Goal: Obtain resource: Obtain resource

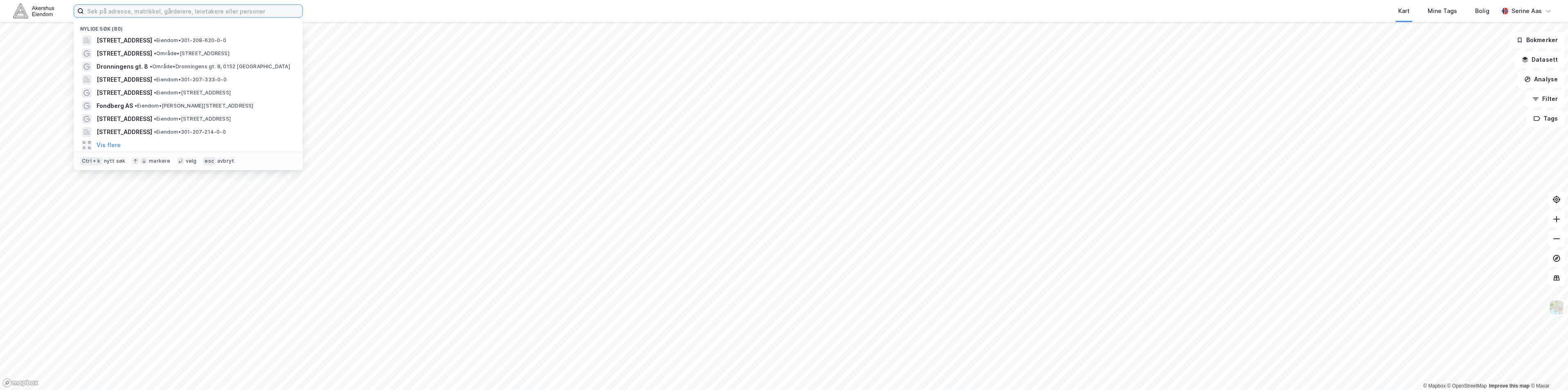
click at [125, 12] on input at bounding box center [193, 11] width 219 height 12
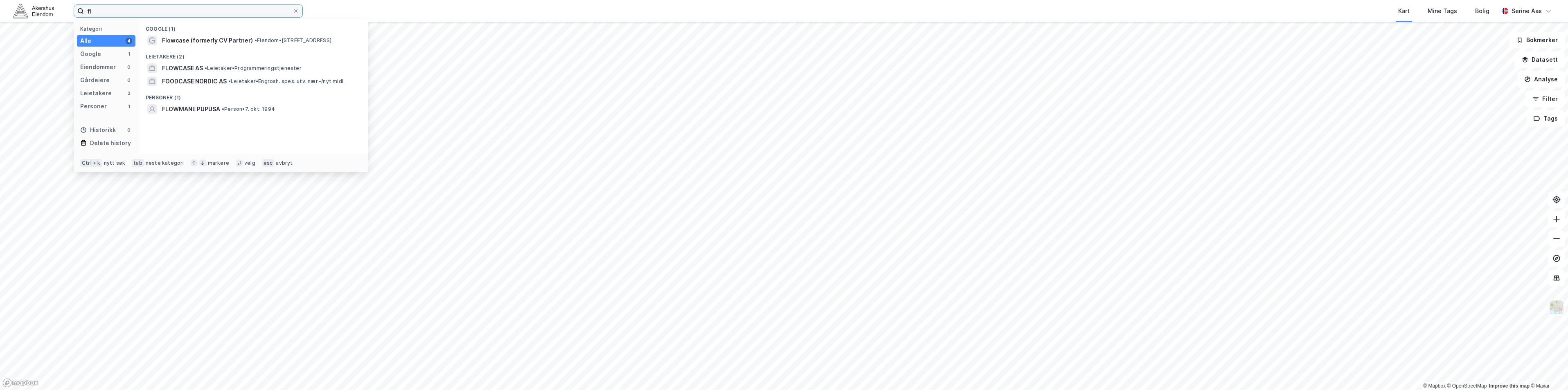
type input "f"
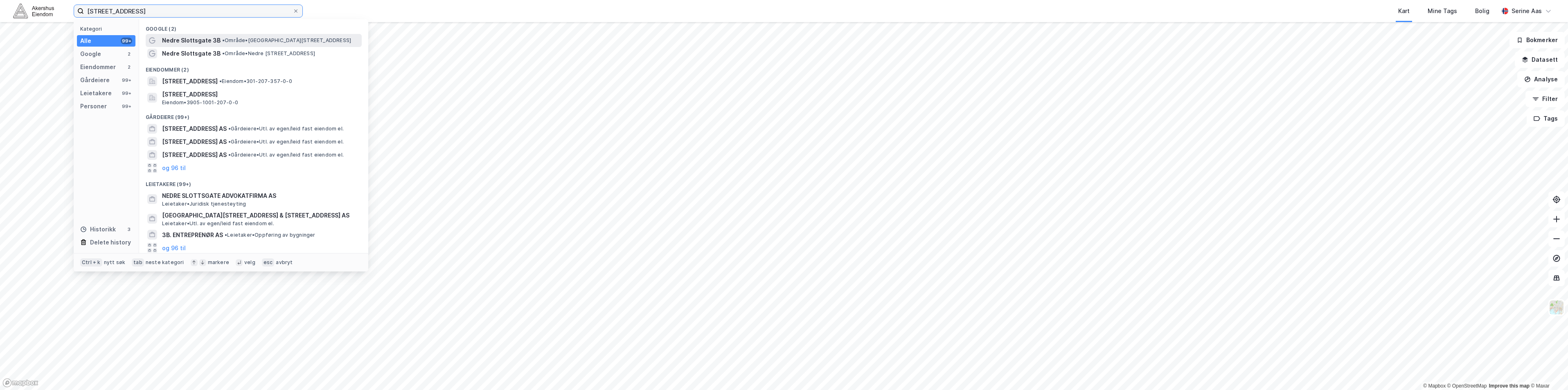
type input "[STREET_ADDRESS]"
click at [179, 44] on span "Nedre Slottsgate 3B" at bounding box center [191, 40] width 58 height 10
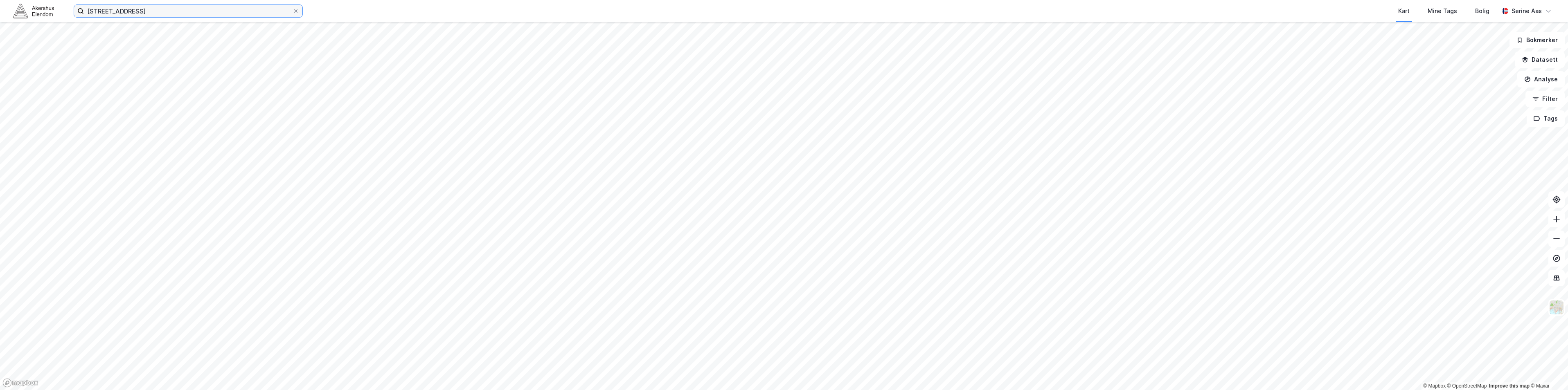
click at [178, 16] on input "[STREET_ADDRESS]" at bounding box center [188, 11] width 209 height 12
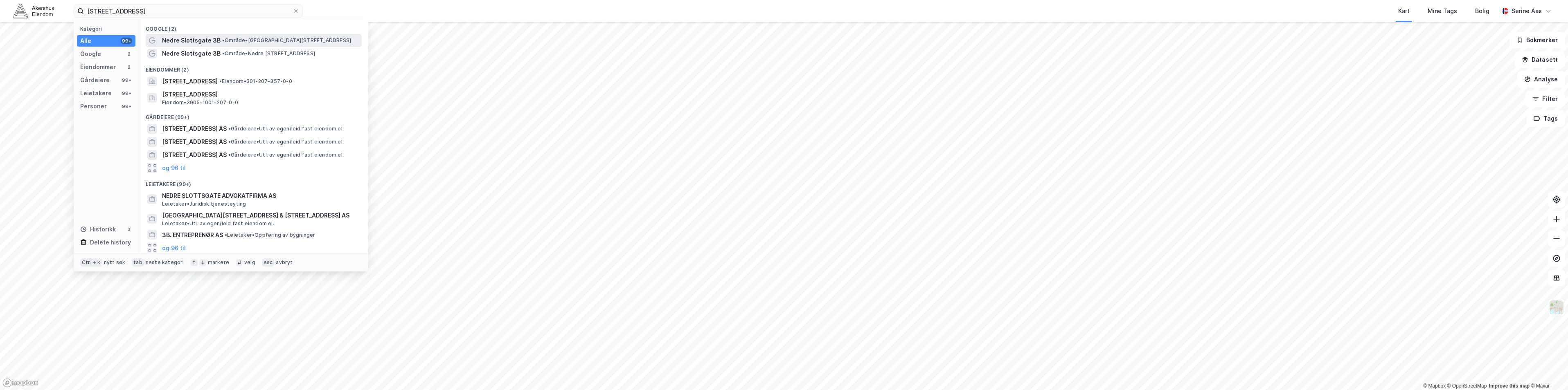
click at [235, 43] on span "• Område • [STREET_ADDRESS]" at bounding box center [287, 40] width 129 height 7
click at [169, 14] on input "[STREET_ADDRESS]" at bounding box center [188, 11] width 209 height 12
click at [218, 85] on span "[STREET_ADDRESS]" at bounding box center [189, 82] width 55 height 10
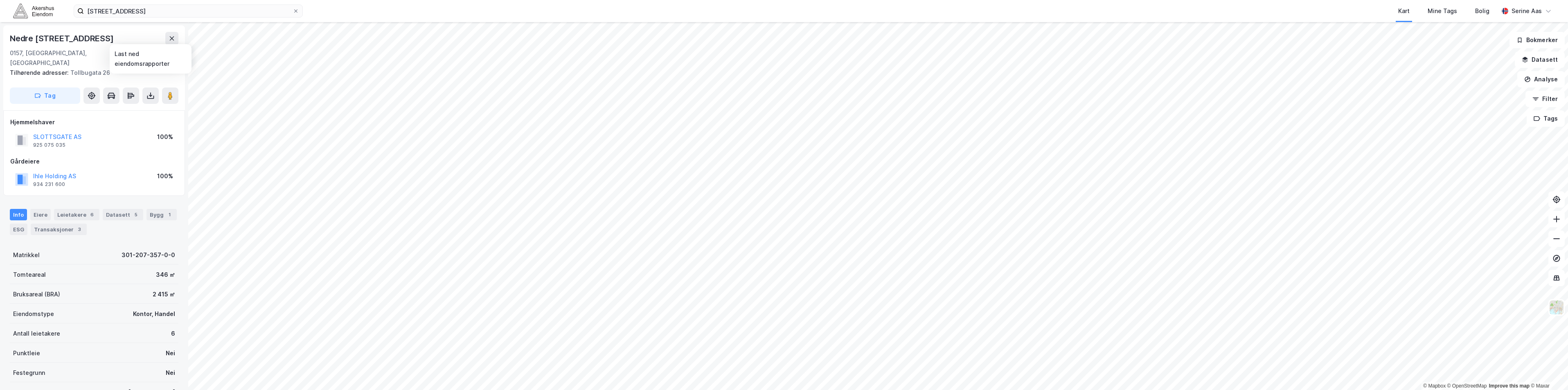
click at [109, 42] on div "Nedre [STREET_ADDRESS]" at bounding box center [94, 38] width 169 height 13
click at [159, 58] on div "[GEOGRAPHIC_DATA], 207/357" at bounding box center [145, 58] width 66 height 19
click at [150, 94] on icon at bounding box center [150, 95] width 3 height 2
click at [131, 109] on div "Last ned grunnbok" at bounding box center [110, 112] width 47 height 7
click at [105, 106] on div "Last ned grunnbok" at bounding box center [115, 112] width 87 height 13
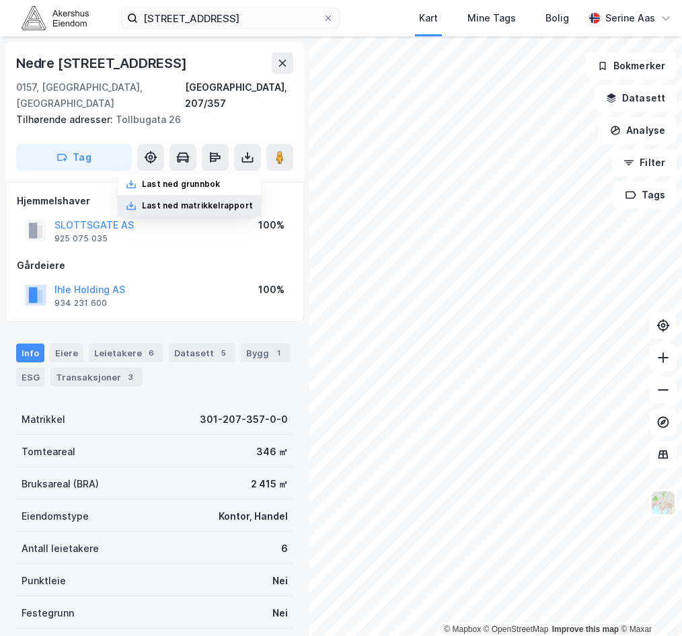
click at [177, 195] on div "Last ned matrikkelrapport" at bounding box center [189, 206] width 143 height 22
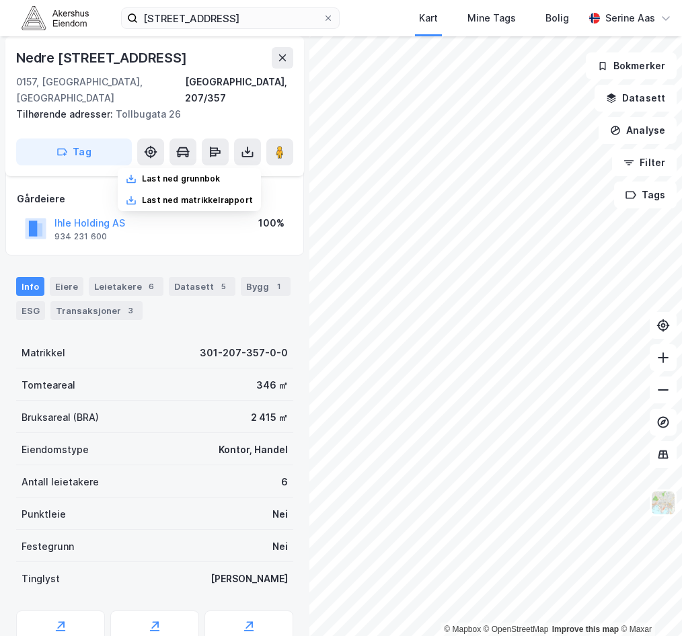
scroll to position [67, 0]
click at [136, 106] on div "Tilhørende adresser: [STREET_ADDRESS]" at bounding box center [149, 114] width 266 height 16
click at [239, 138] on button at bounding box center [247, 151] width 27 height 27
click at [208, 173] on div "Last ned grunnbok" at bounding box center [181, 178] width 78 height 11
click at [195, 49] on div "Nedre [STREET_ADDRESS]" at bounding box center [154, 58] width 277 height 22
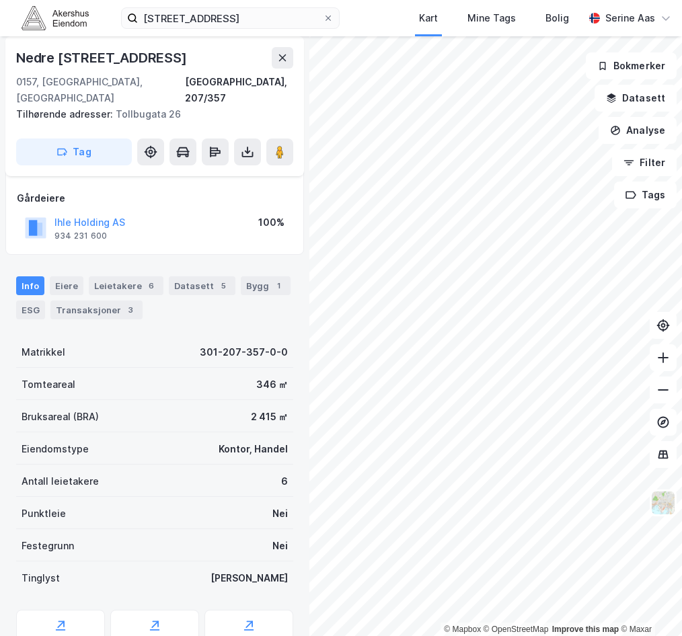
scroll to position [112, 0]
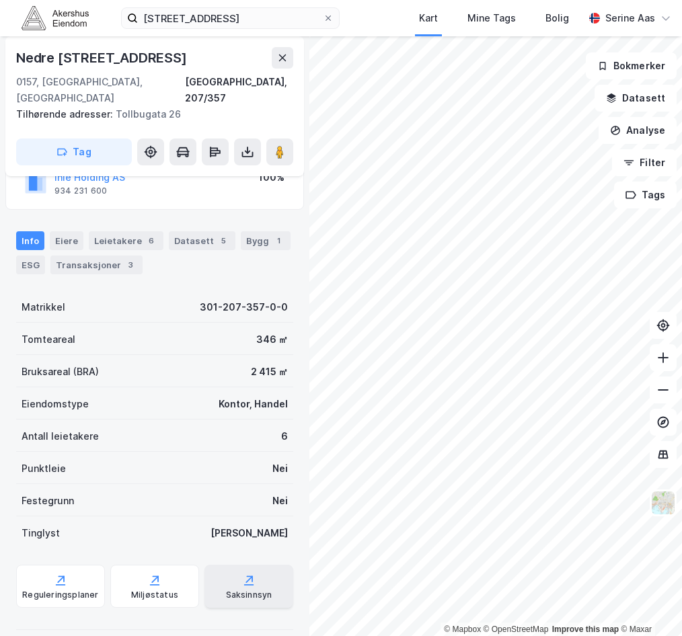
click at [223, 571] on div "Saksinnsyn" at bounding box center [248, 586] width 89 height 43
click at [54, 231] on div "Eiere" at bounding box center [67, 240] width 34 height 19
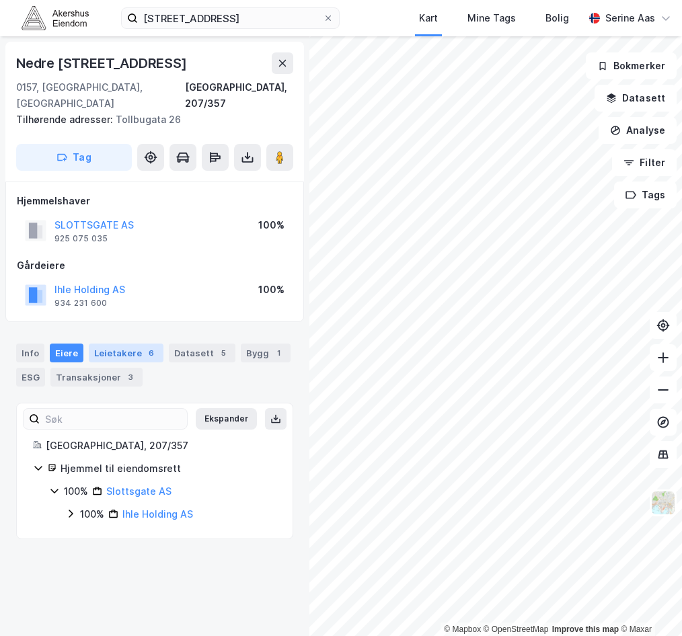
click at [128, 344] on div "Leietakere 6" at bounding box center [126, 353] width 75 height 19
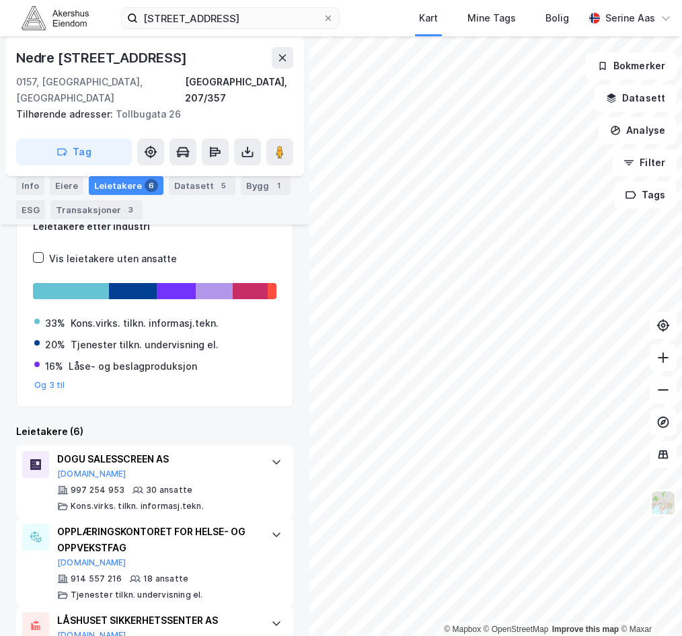
scroll to position [202, 0]
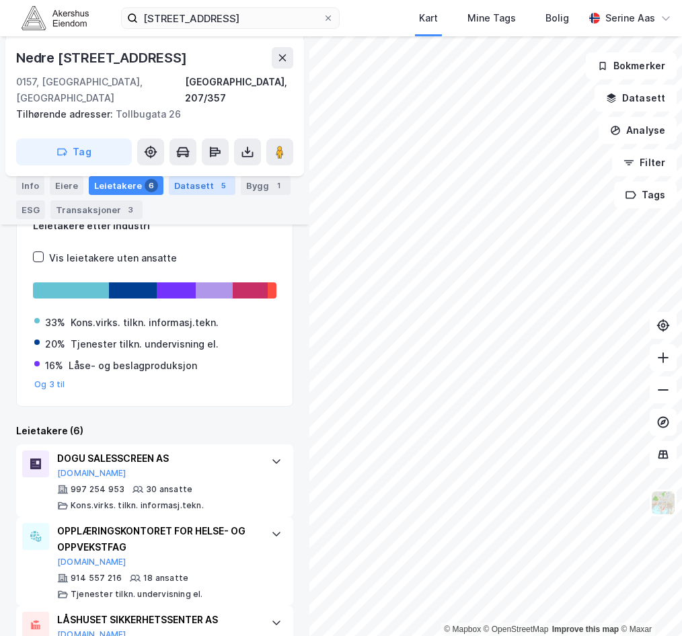
click at [181, 189] on div "Datasett 5" at bounding box center [202, 185] width 67 height 19
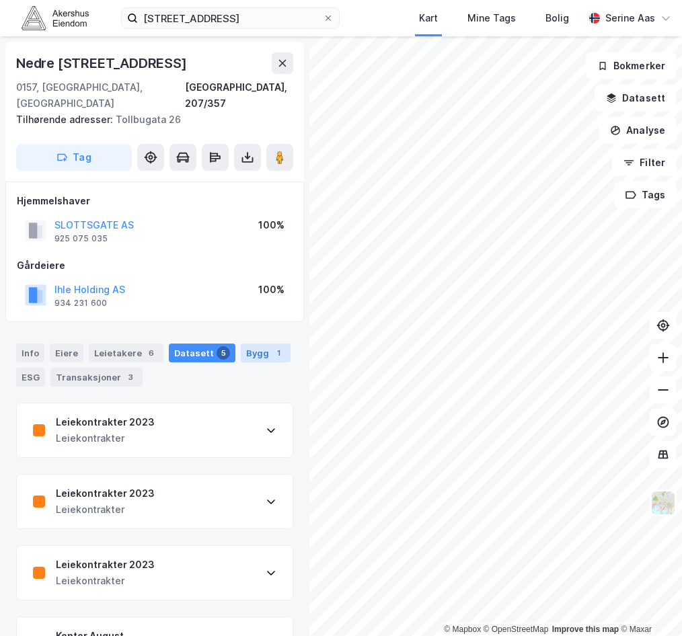
click at [272, 346] on div "1" at bounding box center [278, 352] width 13 height 13
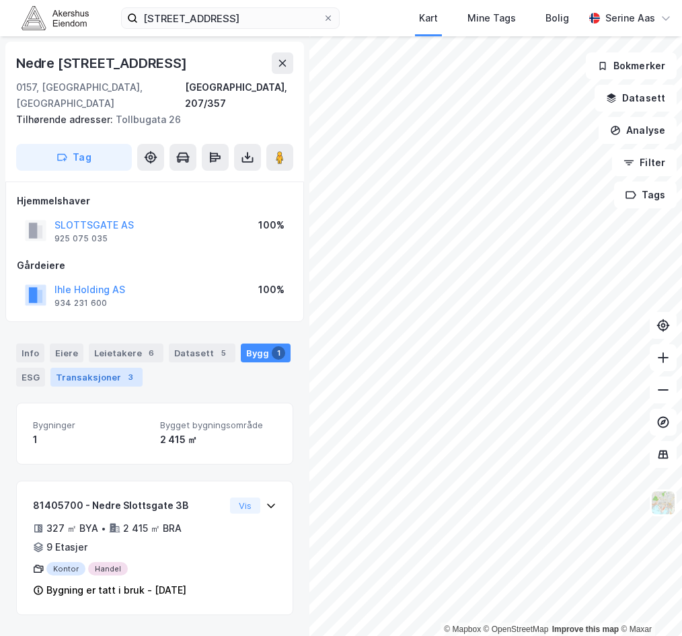
click at [84, 368] on div "Transaksjoner 3" at bounding box center [96, 377] width 92 height 19
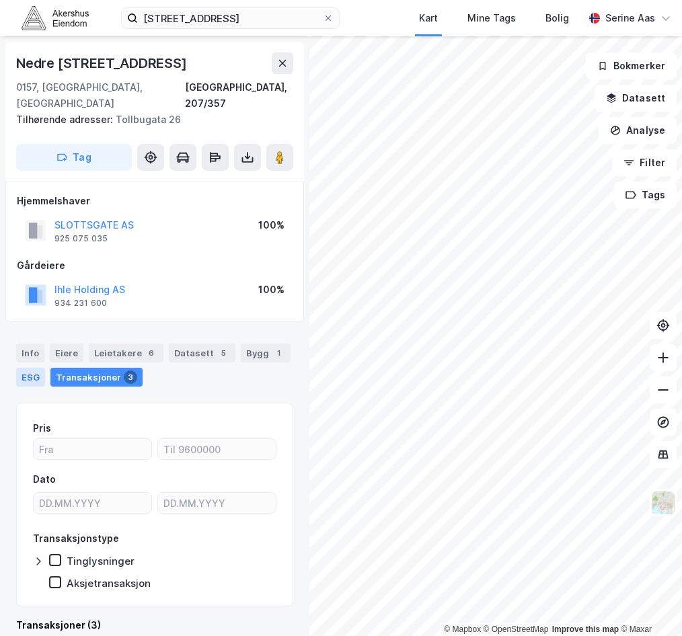
click at [38, 368] on div "ESG" at bounding box center [30, 377] width 29 height 19
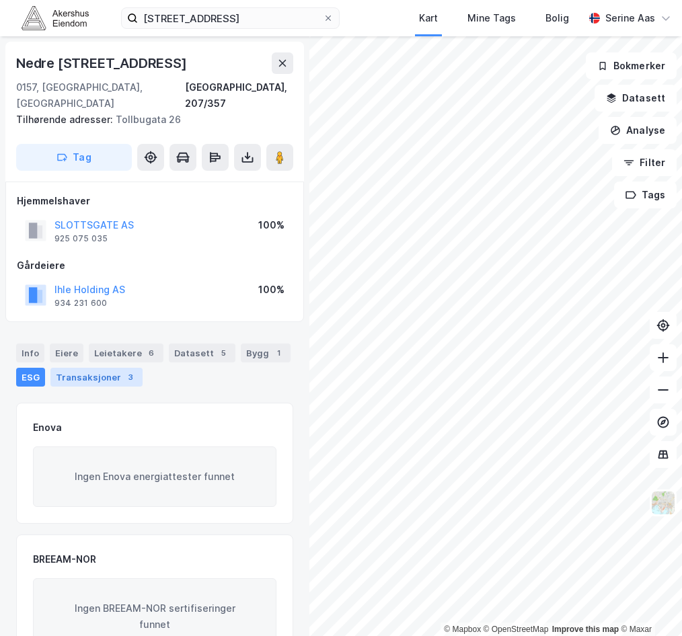
click at [52, 368] on div "Transaksjoner 3" at bounding box center [96, 377] width 92 height 19
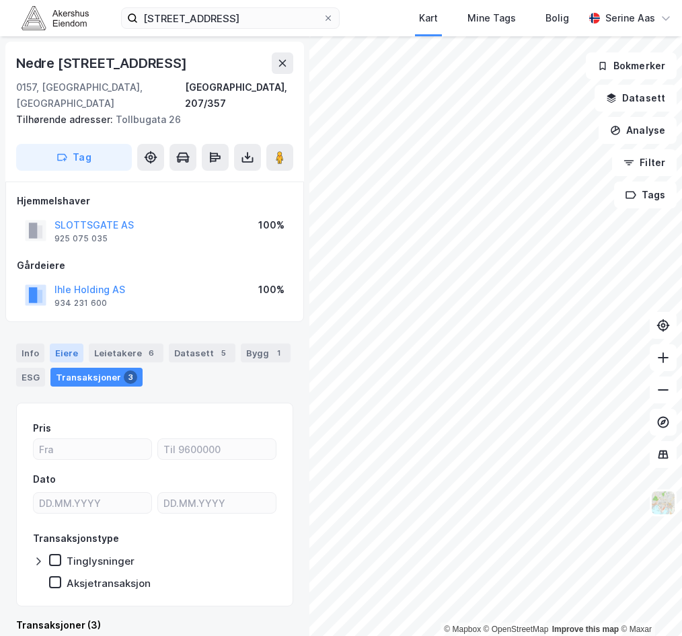
click at [67, 344] on div "Eiere" at bounding box center [67, 353] width 34 height 19
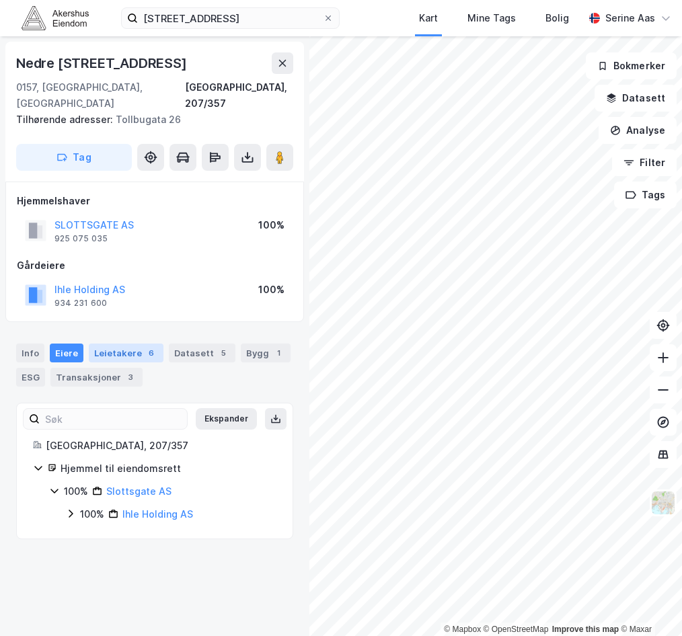
click at [122, 344] on div "Leietakere 6" at bounding box center [126, 353] width 75 height 19
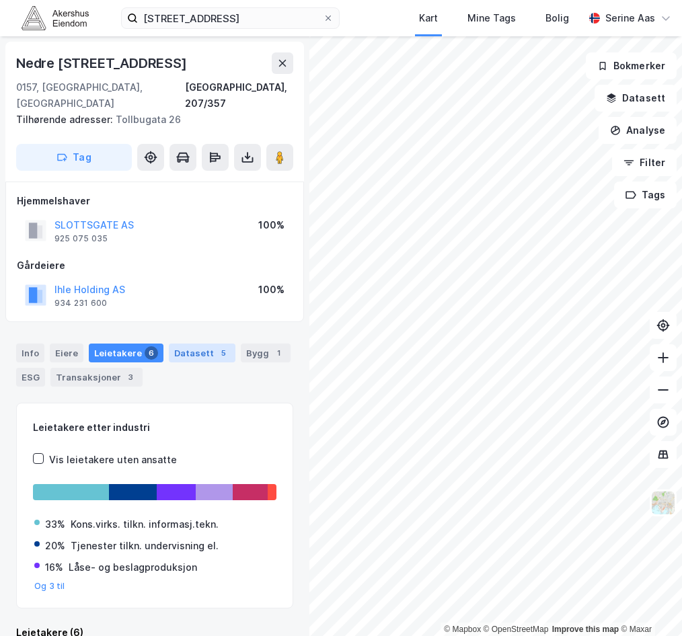
click at [188, 344] on div "Datasett 5" at bounding box center [202, 353] width 67 height 19
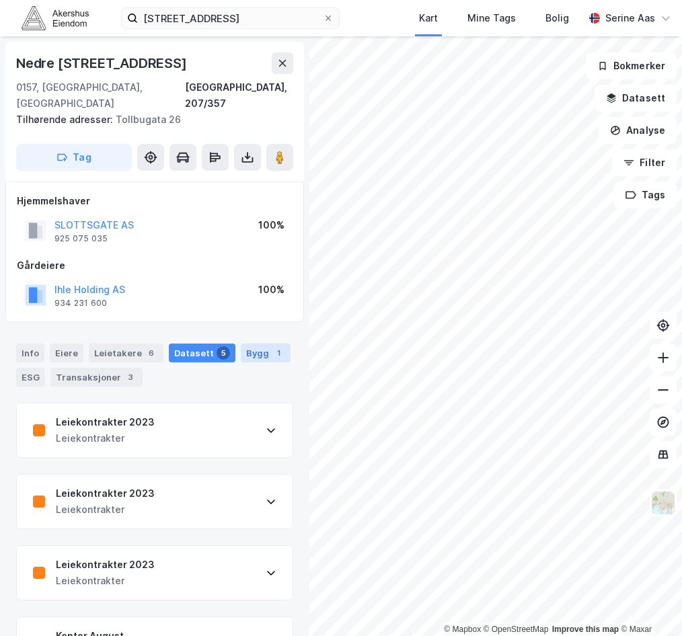
click at [241, 344] on div "Bygg 1" at bounding box center [266, 353] width 50 height 19
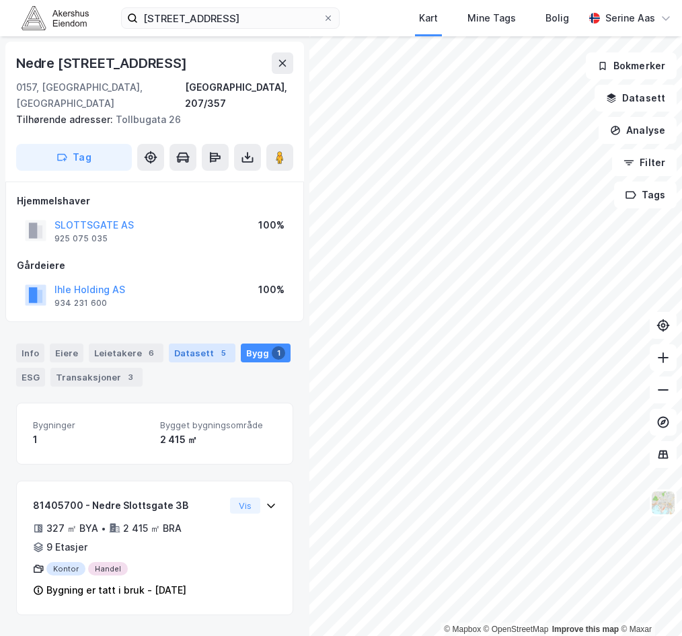
click at [196, 344] on div "Datasett 5" at bounding box center [202, 353] width 67 height 19
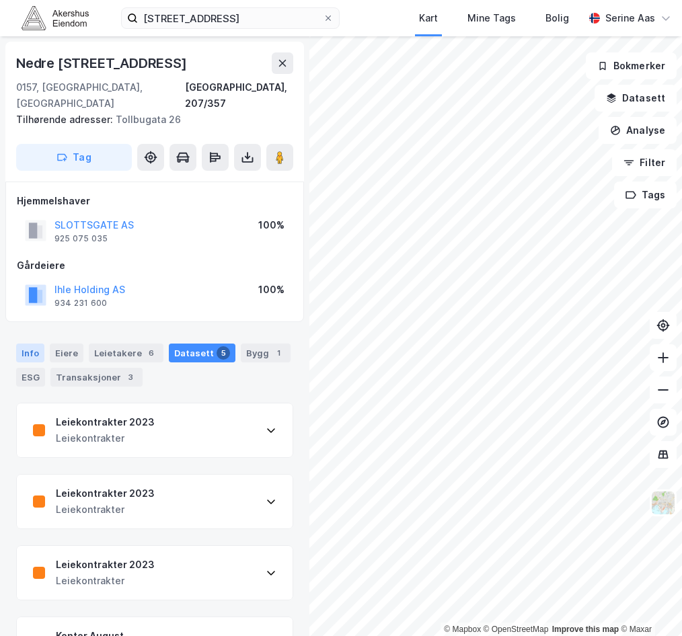
click at [34, 344] on div "Info" at bounding box center [30, 353] width 28 height 19
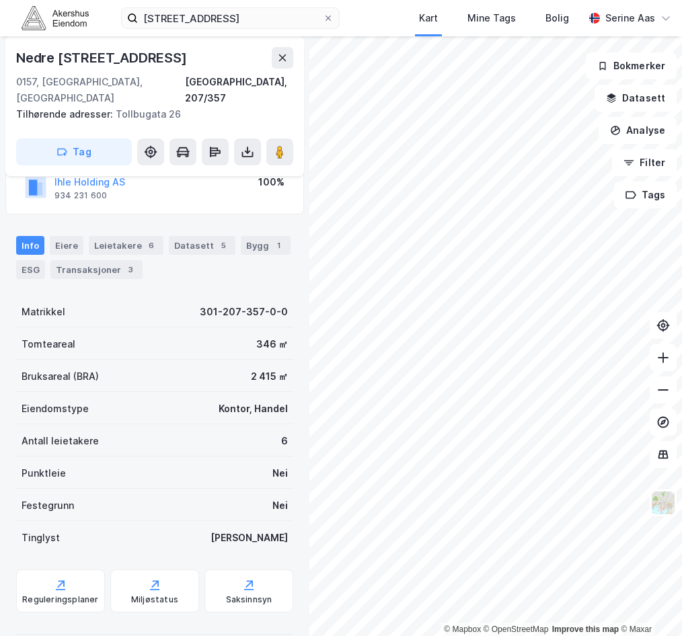
scroll to position [112, 0]
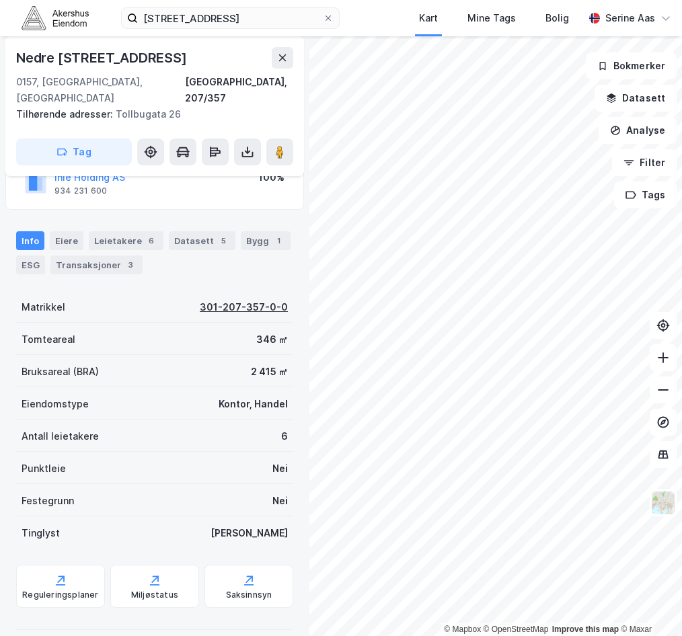
click at [223, 299] on div "301-207-357-0-0" at bounding box center [244, 307] width 88 height 16
click at [218, 299] on div "301-207-357-0-0" at bounding box center [244, 307] width 88 height 16
click at [241, 299] on div "301-207-357-0-0" at bounding box center [244, 307] width 88 height 16
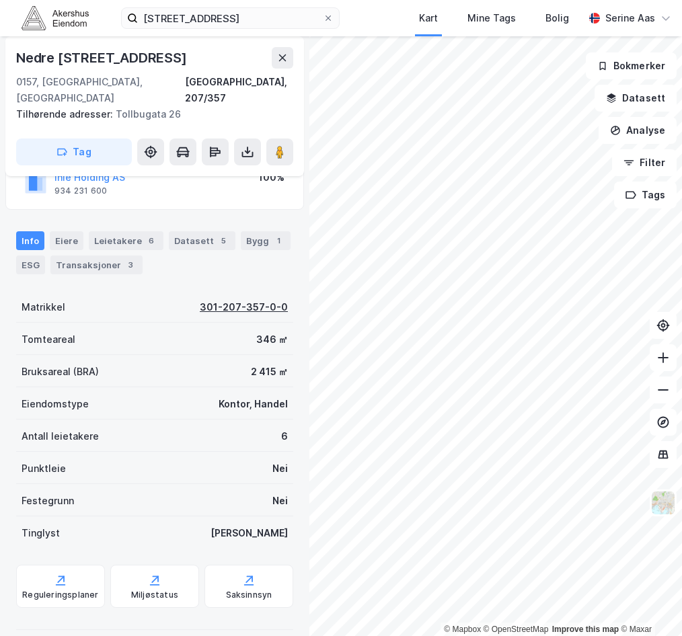
click at [241, 299] on div "301-207-357-0-0" at bounding box center [244, 307] width 88 height 16
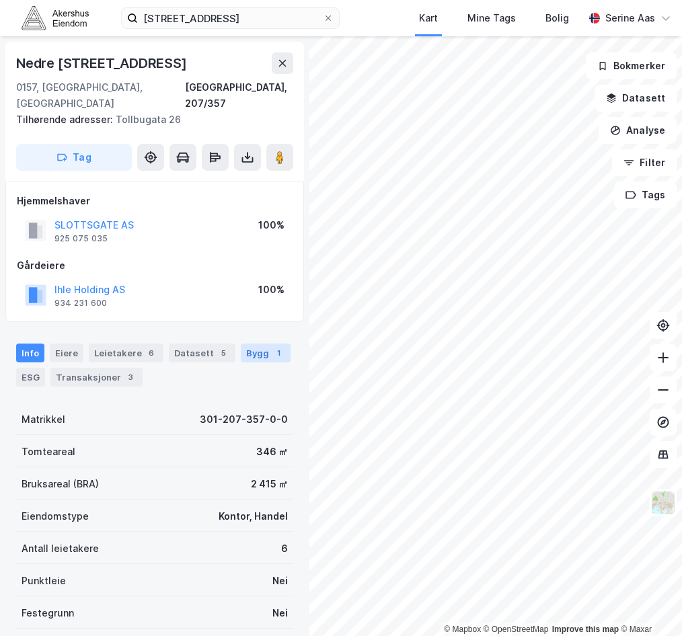
click at [272, 346] on div "1" at bounding box center [278, 352] width 13 height 13
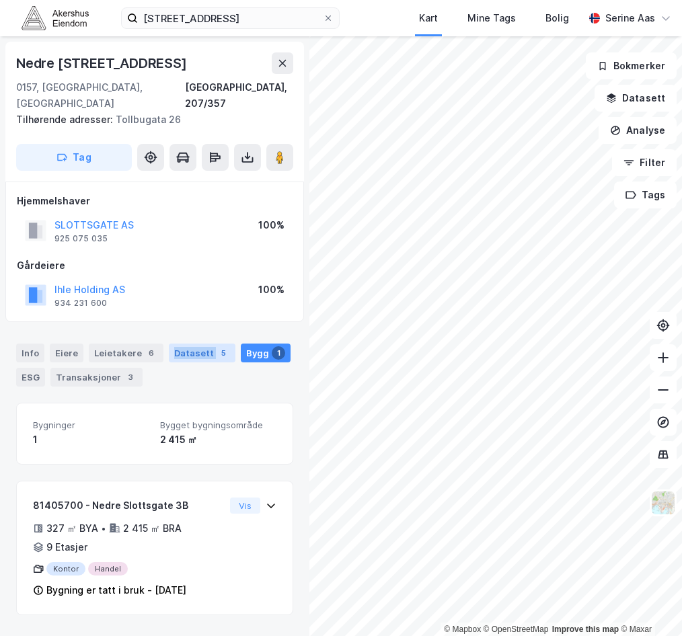
click at [169, 344] on div "Datasett 5" at bounding box center [202, 353] width 67 height 19
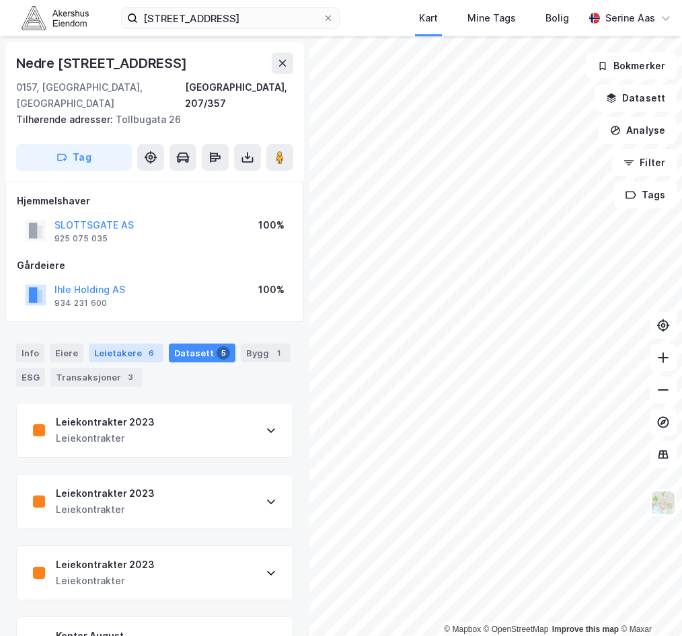
drag, startPoint x: 169, startPoint y: 344, endPoint x: 110, endPoint y: 335, distance: 60.4
click at [110, 344] on div "Leietakere 6" at bounding box center [126, 353] width 75 height 19
